Goal: Information Seeking & Learning: Check status

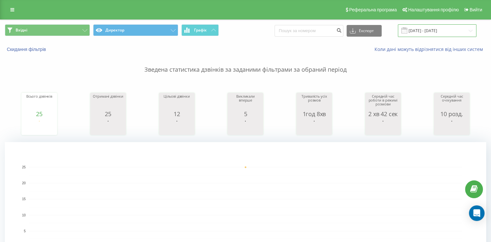
click at [420, 28] on input "[DATE] - [DATE]" at bounding box center [437, 30] width 78 height 13
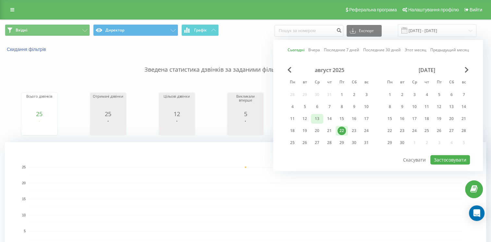
click at [320, 118] on div "13" at bounding box center [317, 118] width 8 height 8
click at [455, 158] on button "Застосовувати" at bounding box center [450, 159] width 40 height 9
type input "[DATE] - [DATE]"
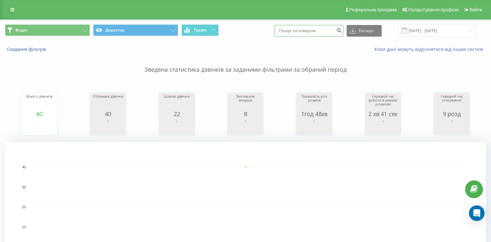
click at [309, 29] on input at bounding box center [308, 31] width 69 height 12
paste input "380970709498"
type input "380970709498"
click at [343, 33] on button "submit" at bounding box center [338, 31] width 9 height 12
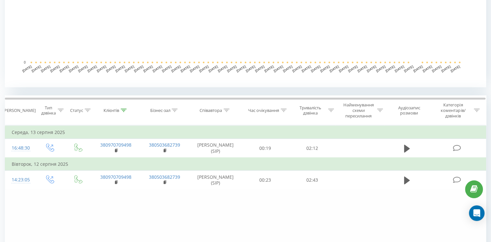
scroll to position [195, 0]
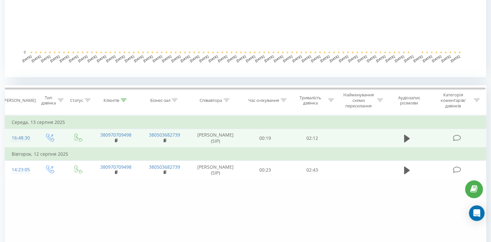
click at [400, 137] on td at bounding box center [406, 138] width 45 height 19
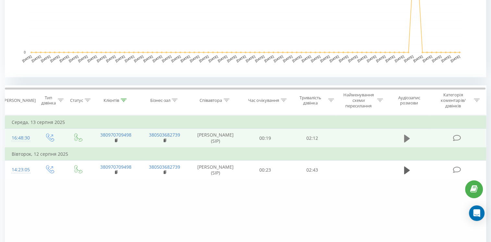
click at [407, 137] on icon at bounding box center [407, 138] width 6 height 8
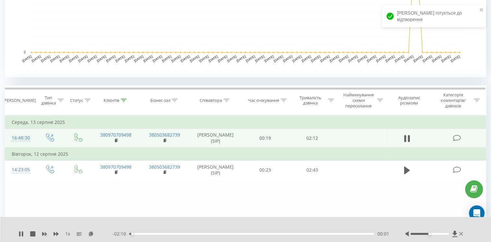
click at [141, 236] on div "- 02:10 00:01 00:01" at bounding box center [251, 234] width 276 height 6
click at [139, 234] on div "00:01" at bounding box center [251, 234] width 245 height 2
click at [152, 233] on div "00:06" at bounding box center [251, 234] width 245 height 2
click at [454, 235] on icon at bounding box center [454, 234] width 5 height 6
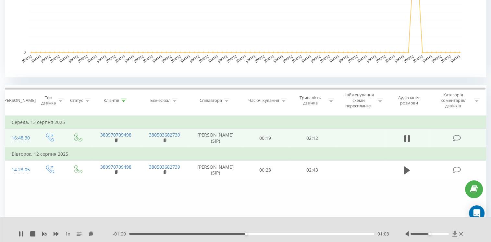
click at [456, 233] on icon at bounding box center [454, 234] width 5 height 6
click at [20, 235] on icon at bounding box center [19, 233] width 1 height 5
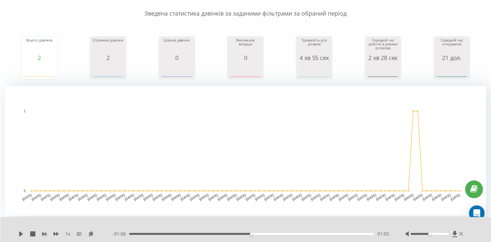
scroll to position [0, 0]
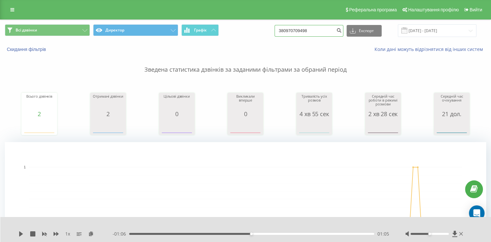
click at [333, 32] on input "380970709498" at bounding box center [308, 31] width 69 height 12
type input "3"
click at [341, 30] on icon "submit" at bounding box center [339, 30] width 6 height 4
click at [430, 30] on input "22.05.2025 - 22.08.2025" at bounding box center [437, 30] width 78 height 13
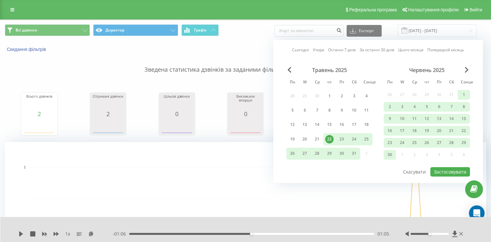
click at [329, 138] on div "22" at bounding box center [329, 139] width 8 height 8
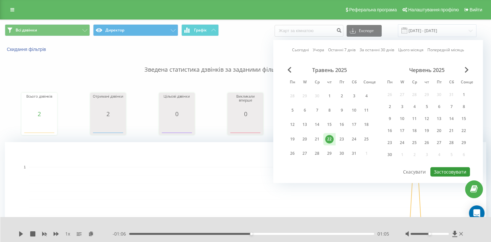
click at [447, 170] on button "Застосовувати" at bounding box center [450, 171] width 40 height 9
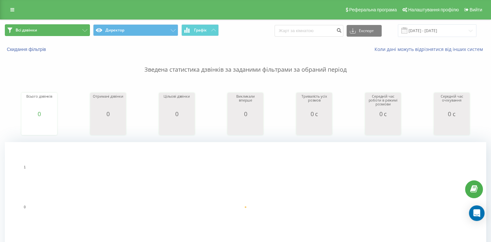
click at [74, 30] on button "Всі дзвінки" at bounding box center [47, 30] width 85 height 12
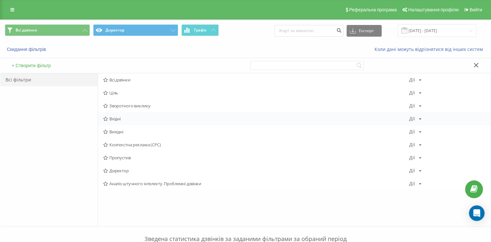
click at [115, 117] on font "Вхідні" at bounding box center [114, 118] width 11 height 5
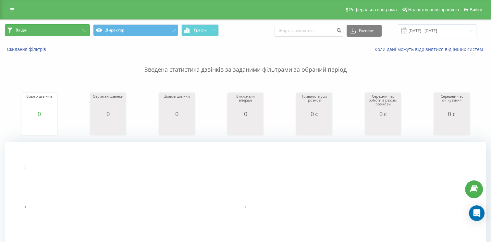
click at [48, 32] on button "Вхідні" at bounding box center [47, 30] width 85 height 12
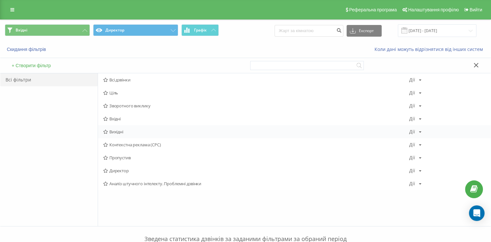
click at [128, 134] on div "Вихідні Дії Редактировать Копировать Удалить По умолчанию Поделиться" at bounding box center [294, 131] width 392 height 13
click at [119, 130] on font "Вихідні" at bounding box center [116, 131] width 14 height 5
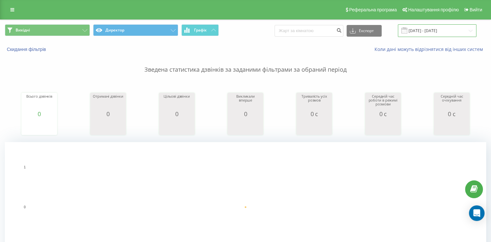
click at [426, 30] on input "22.05.2025 - 22.05.2025" at bounding box center [437, 30] width 78 height 13
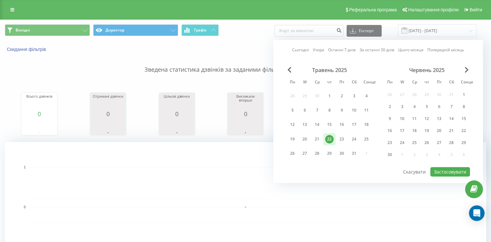
click at [463, 72] on div "Червень 2025" at bounding box center [426, 70] width 86 height 6
click at [464, 69] on span "Наступний місяць" at bounding box center [466, 70] width 4 height 6
click at [289, 71] on span "Попередній місяць" at bounding box center [289, 70] width 4 height 6
click at [463, 69] on div "Червень 2025" at bounding box center [426, 70] width 86 height 6
click at [465, 70] on span "Наступний місяць" at bounding box center [466, 70] width 4 height 6
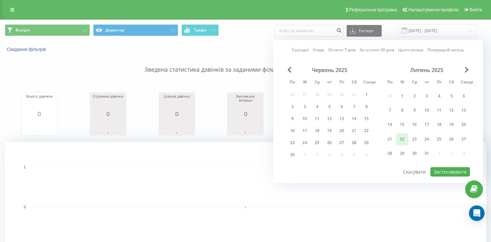
click at [402, 140] on div "22" at bounding box center [402, 139] width 8 height 8
click at [436, 169] on button "Застосовувати" at bounding box center [450, 171] width 40 height 9
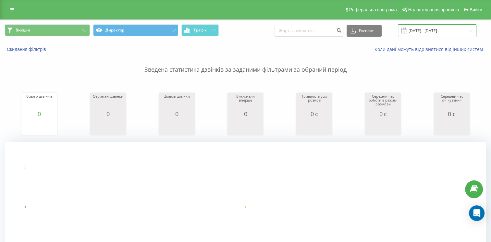
click at [431, 30] on input "22.07.2025 - 22.07.2025" at bounding box center [437, 30] width 78 height 13
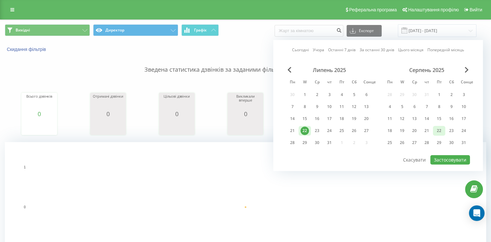
click at [439, 130] on div "22" at bounding box center [438, 130] width 8 height 8
click at [439, 156] on button "Застосовувати" at bounding box center [450, 159] width 40 height 9
type input "[DATE] - [DATE]"
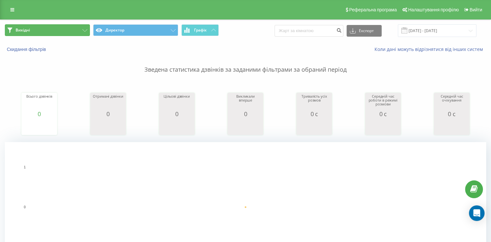
click at [55, 32] on button "Вихідні" at bounding box center [47, 30] width 85 height 12
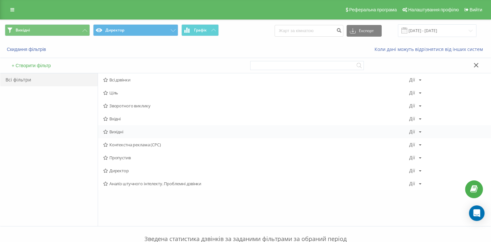
click at [136, 131] on span "Вихідні" at bounding box center [255, 131] width 305 height 5
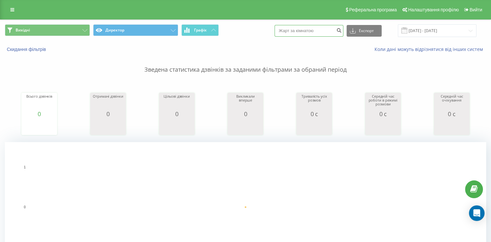
click at [292, 30] on input at bounding box center [308, 31] width 69 height 12
click at [334, 31] on input at bounding box center [308, 31] width 69 height 12
click at [341, 31] on icon "submit" at bounding box center [339, 30] width 6 height 4
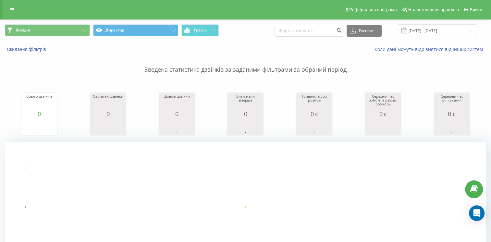
click at [281, 54] on p "Зведена статистика дзвінків за заданими фільтрами за обраний період" at bounding box center [245, 63] width 481 height 21
click at [315, 33] on input at bounding box center [308, 31] width 69 height 12
click at [320, 32] on input "380970709498" at bounding box center [308, 31] width 69 height 12
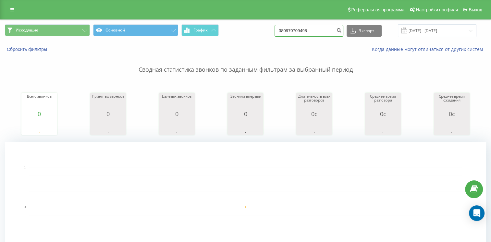
drag, startPoint x: 320, startPoint y: 32, endPoint x: 216, endPoint y: 37, distance: 104.5
click at [216, 37] on div "Исходящие Основной График 380970709498 Экспорт .csv .xls .xlsx 22.08.2025 - 22.…" at bounding box center [245, 31] width 490 height 22
click at [342, 31] on button "submit" at bounding box center [338, 31] width 9 height 12
click at [341, 30] on icon "submit" at bounding box center [339, 30] width 6 height 4
click at [341, 32] on button "submit" at bounding box center [338, 31] width 9 height 12
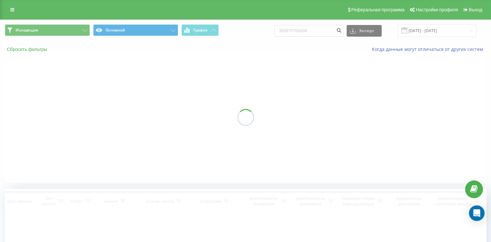
click at [44, 47] on button "Сбросить фильтры" at bounding box center [27, 49] width 45 height 6
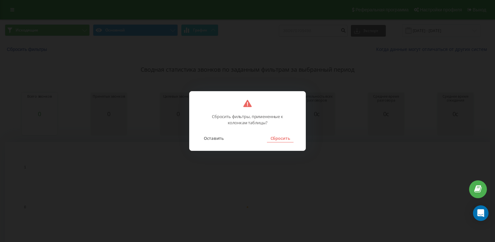
click at [276, 137] on button "Сбросить" at bounding box center [280, 138] width 26 height 8
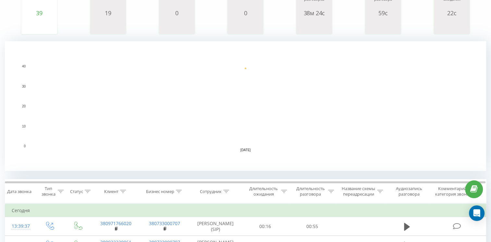
scroll to position [130, 0]
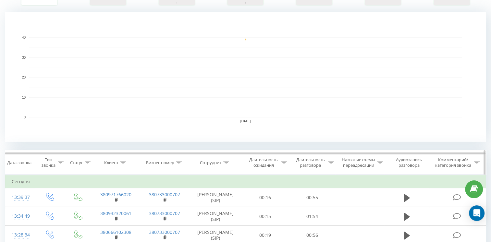
click at [331, 165] on div at bounding box center [331, 163] width 6 height 6
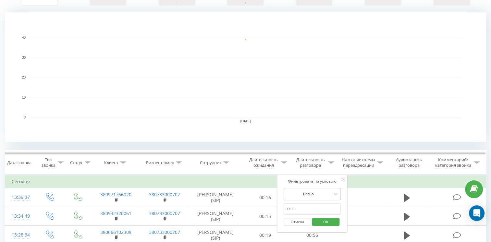
click at [320, 200] on div "Равно" at bounding box center [311, 194] width 57 height 12
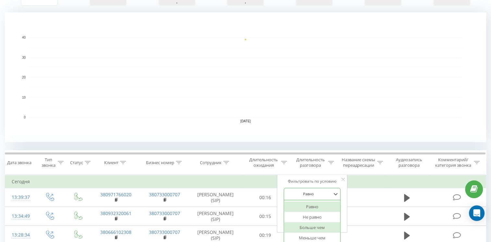
scroll to position [158, 0]
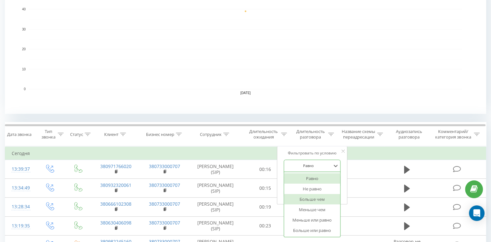
click at [322, 203] on div "Больше чем" at bounding box center [312, 199] width 56 height 10
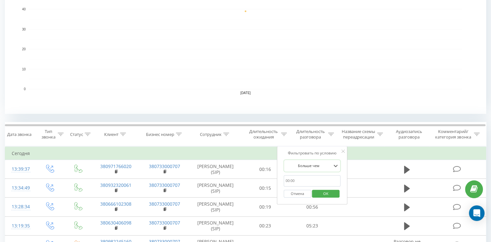
click at [310, 186] on input "text" at bounding box center [311, 180] width 57 height 11
type input "00:21"
click at [322, 198] on span "OK" at bounding box center [325, 193] width 18 height 10
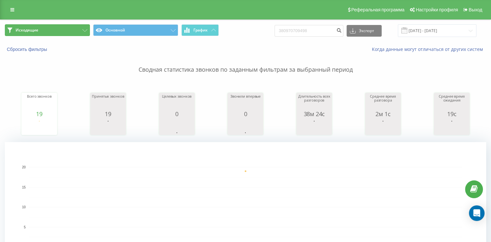
click at [58, 32] on button "Исходящие" at bounding box center [47, 30] width 85 height 12
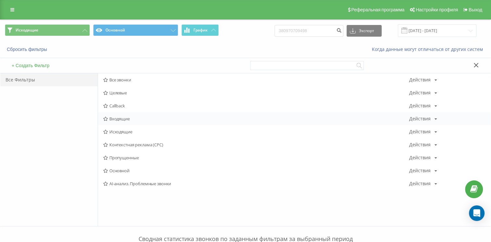
click at [119, 116] on span "Входящие" at bounding box center [255, 118] width 305 height 5
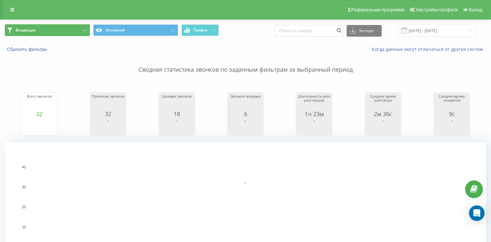
click at [52, 31] on button "Входящие" at bounding box center [47, 30] width 85 height 12
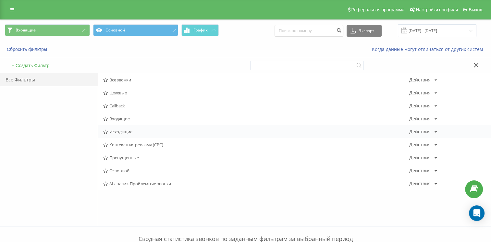
click at [122, 132] on span "Исходящие" at bounding box center [255, 131] width 305 height 5
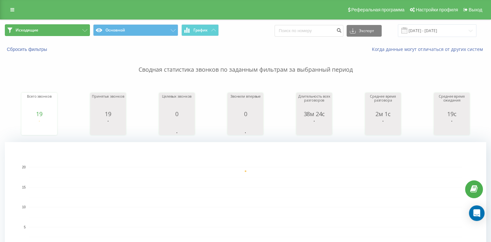
click at [60, 32] on button "Исходящие" at bounding box center [47, 30] width 85 height 12
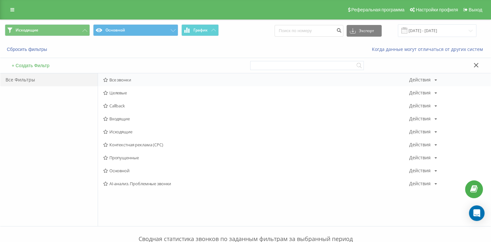
click at [130, 82] on div "Все звонки Действия Редактировать Копировать Удалить По умолчанию Поделиться" at bounding box center [294, 79] width 392 height 13
click at [123, 119] on span "Входящие" at bounding box center [255, 118] width 305 height 5
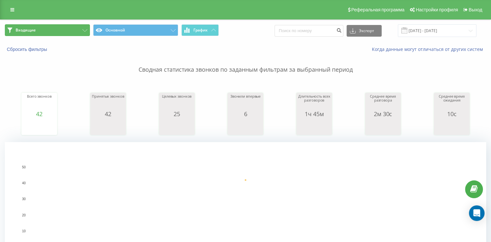
click at [81, 32] on button "Входящие" at bounding box center [47, 30] width 85 height 12
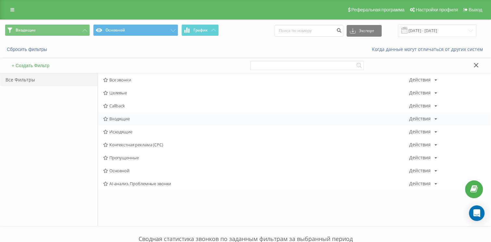
click at [133, 115] on div "Входящие Действия Редактировать Копировать Удалить По умолчанию Поделиться" at bounding box center [294, 118] width 392 height 13
click at [140, 122] on div "Входящие Действия Редактировать Копировать Удалить По умолчанию Поделиться" at bounding box center [294, 118] width 392 height 13
click at [114, 117] on span "Входящие" at bounding box center [255, 118] width 305 height 5
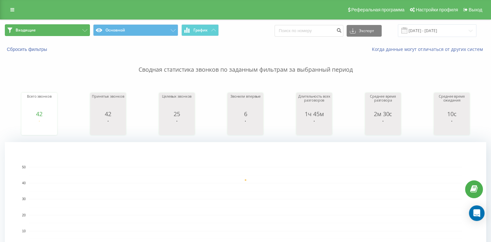
click at [55, 33] on button "Входящие" at bounding box center [47, 30] width 85 height 12
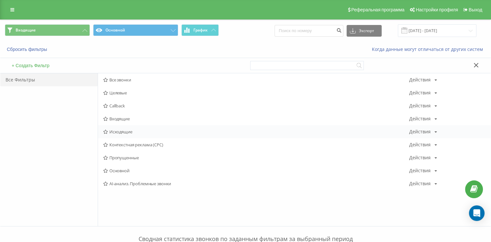
click at [113, 130] on span "Исходящие" at bounding box center [255, 131] width 305 height 5
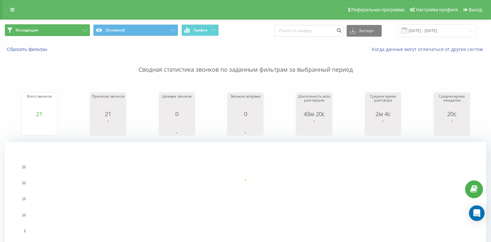
click at [64, 28] on button "Исходящие" at bounding box center [47, 30] width 85 height 12
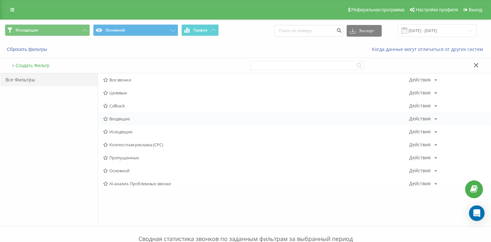
click at [111, 113] on div "Входящие Действия Редактировать Копировать Удалить По умолчанию Поделиться" at bounding box center [294, 118] width 392 height 13
click at [112, 116] on span "Входящие" at bounding box center [255, 118] width 305 height 5
